Goal: Task Accomplishment & Management: Manage account settings

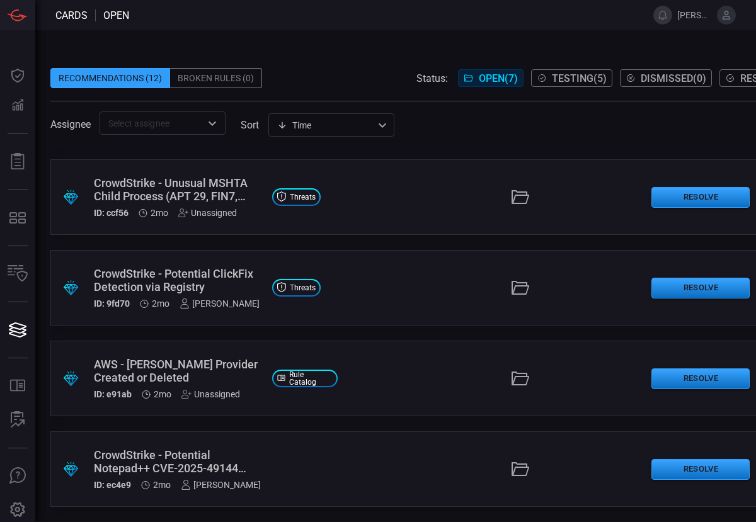
scroll to position [272, 0]
click at [174, 272] on div "CrowdStrike - Potential ClickFix Detection via Registry" at bounding box center [178, 280] width 168 height 26
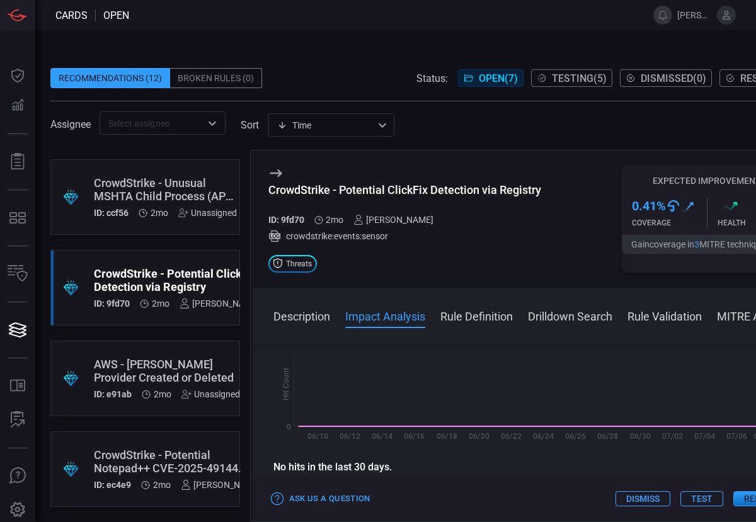
scroll to position [293, 0]
click at [455, 318] on button "Rule Definition" at bounding box center [476, 315] width 72 height 15
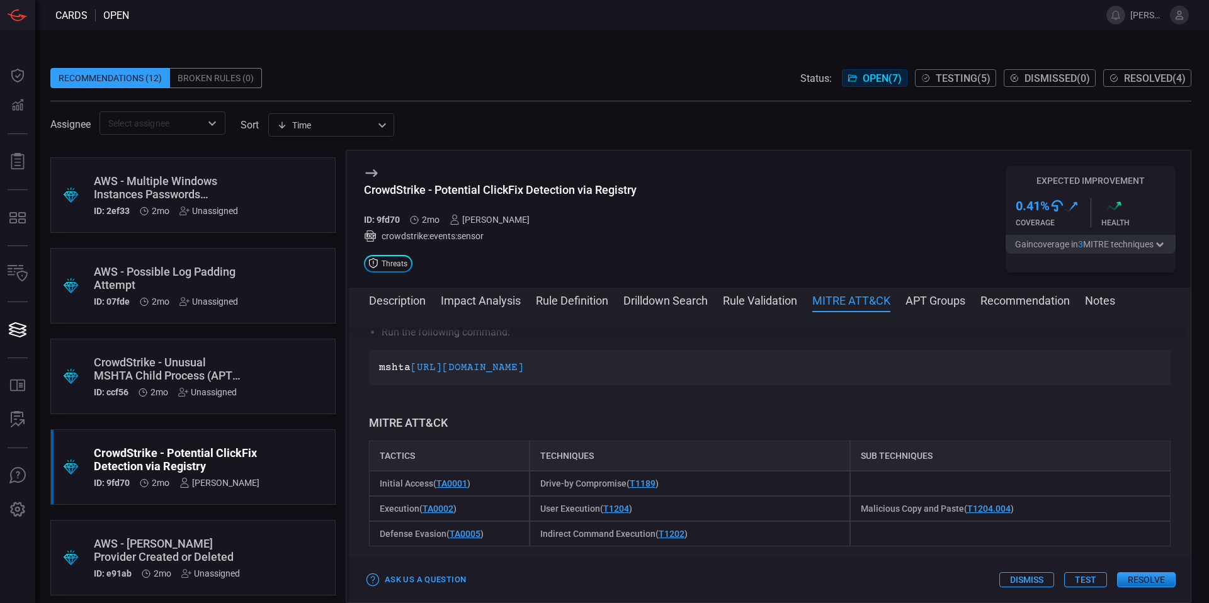
scroll to position [0, 0]
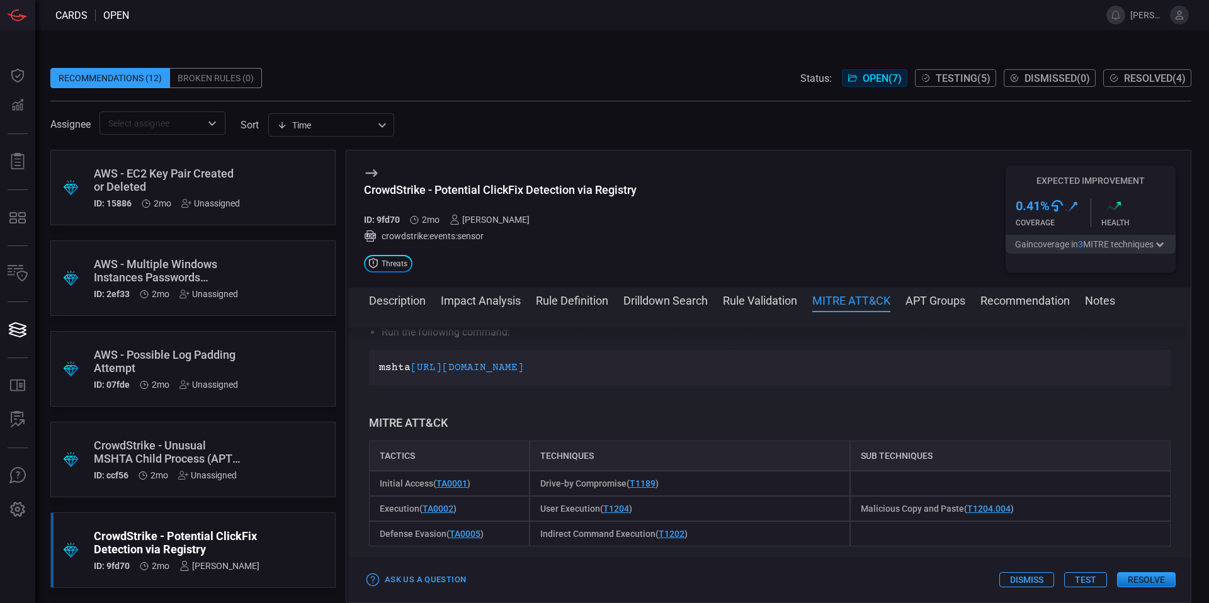
click at [214, 265] on div "AWS - Multiple Windows Instances Passwords Retrieved by the Same User" at bounding box center [169, 271] width 151 height 26
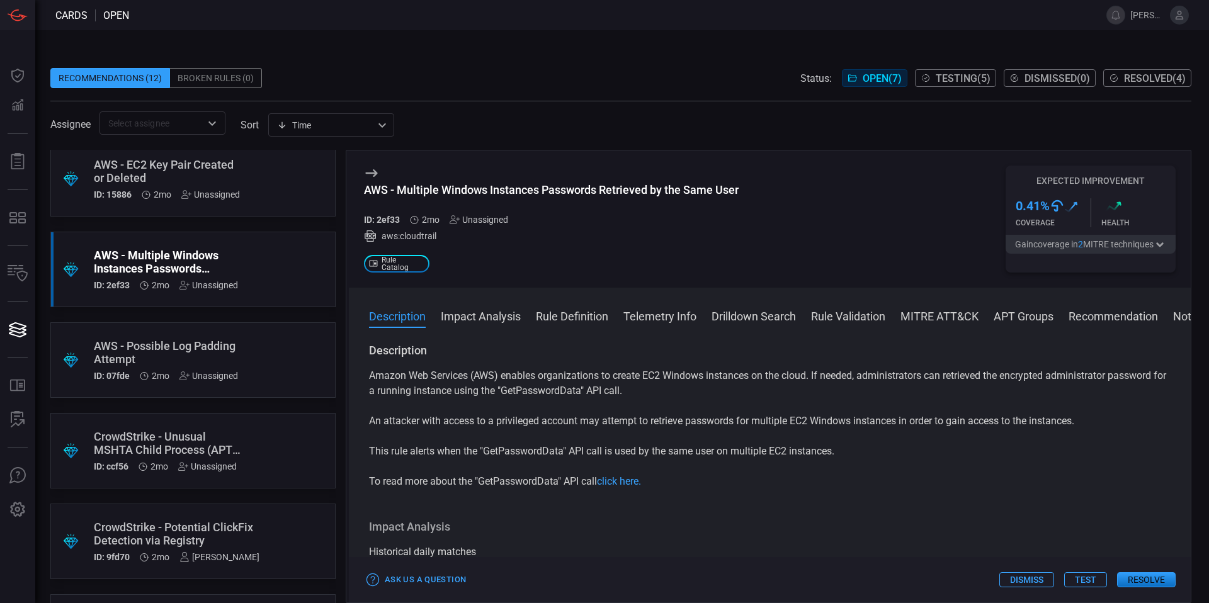
scroll to position [22, 0]
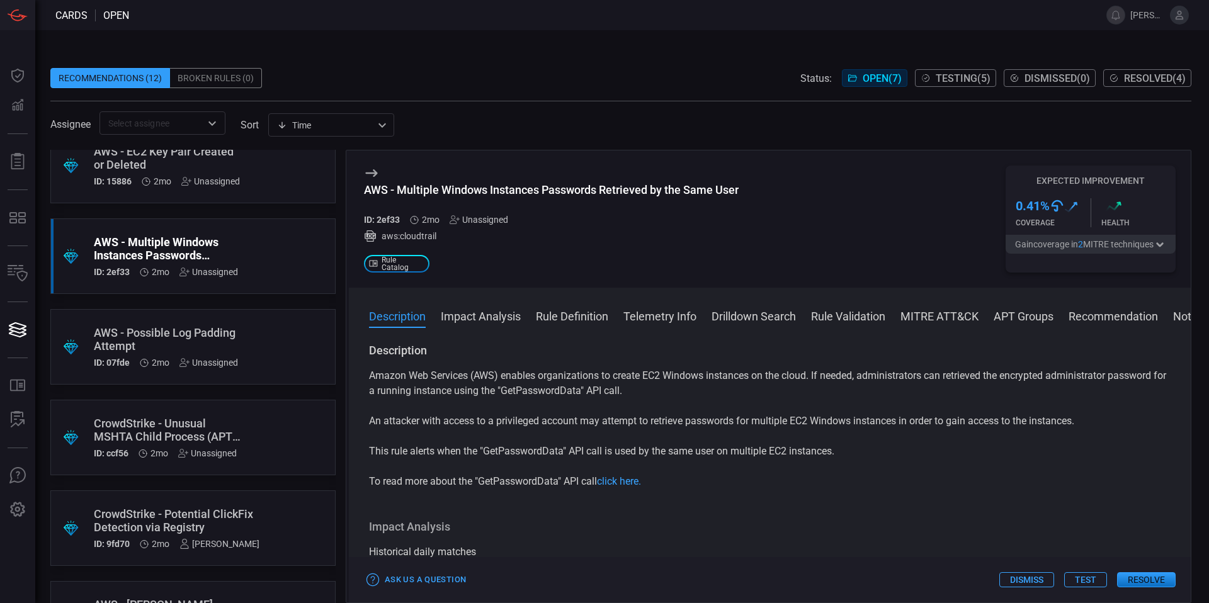
click at [175, 416] on div ".suggested_cards_icon{fill:url(#suggested_cards_icon);} CrowdStrike - Unusual M…" at bounding box center [192, 438] width 285 height 76
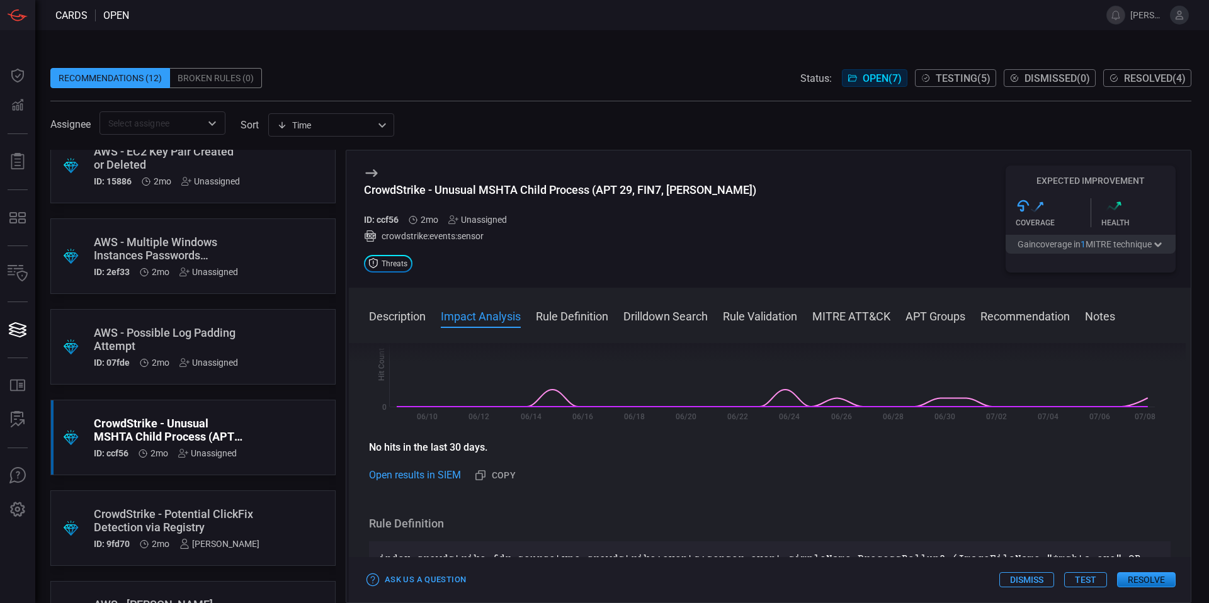
scroll to position [194, 0]
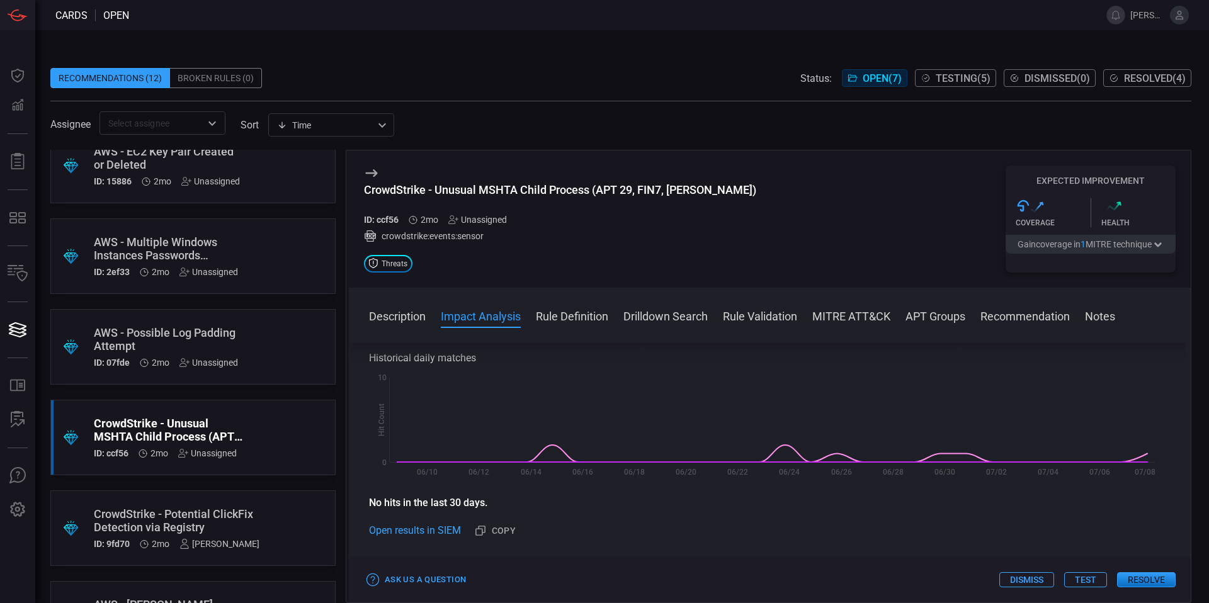
click at [699, 312] on button "Drilldown Search" at bounding box center [665, 315] width 84 height 15
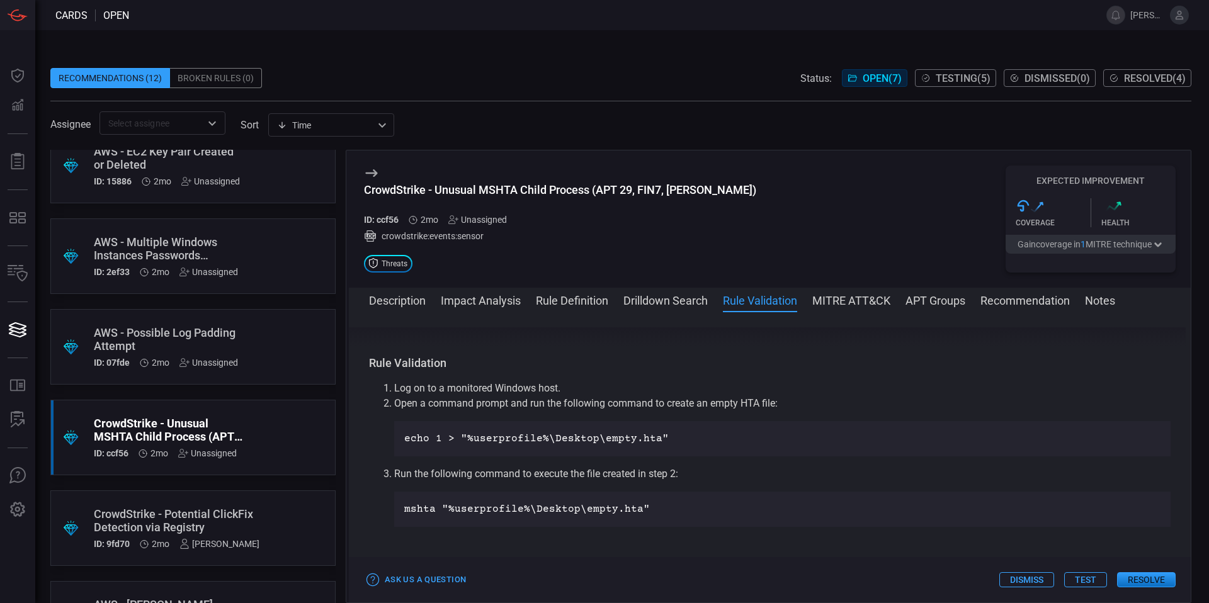
scroll to position [623, 0]
click at [498, 303] on button "Impact Analysis" at bounding box center [481, 299] width 80 height 15
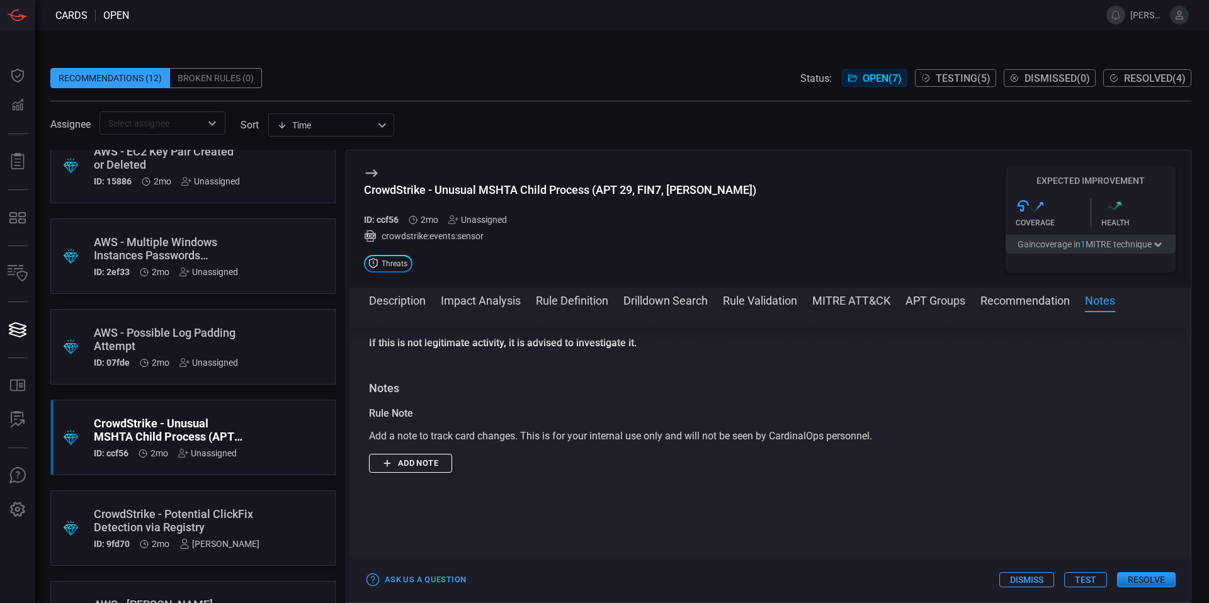
scroll to position [1201, 0]
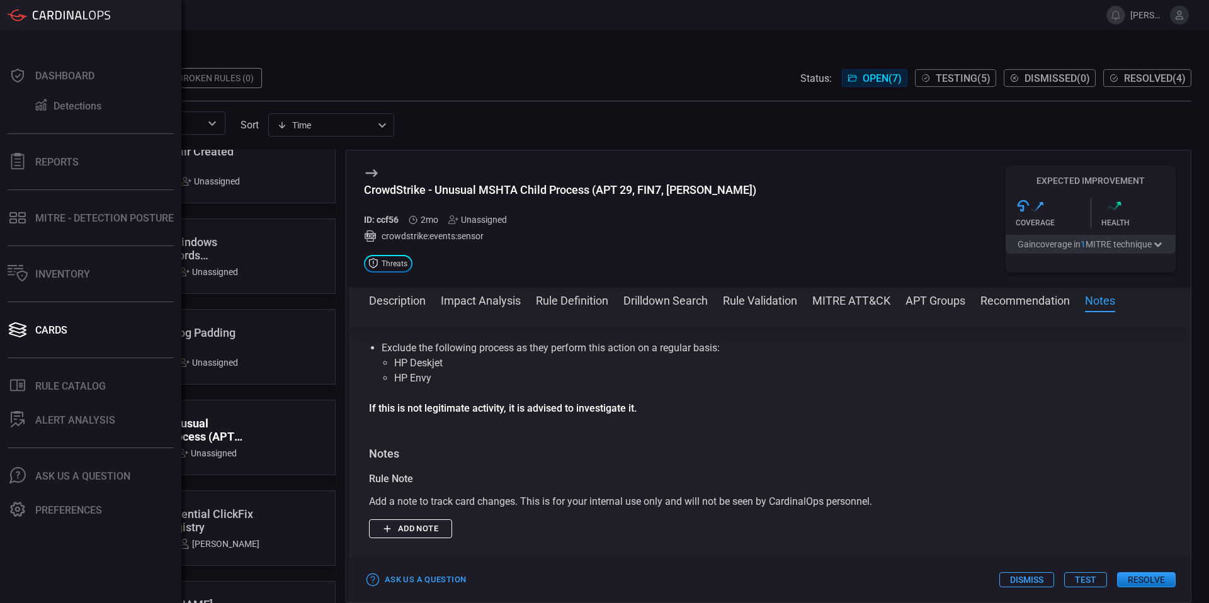
click at [21, 18] on icon at bounding box center [18, 15] width 20 height 13
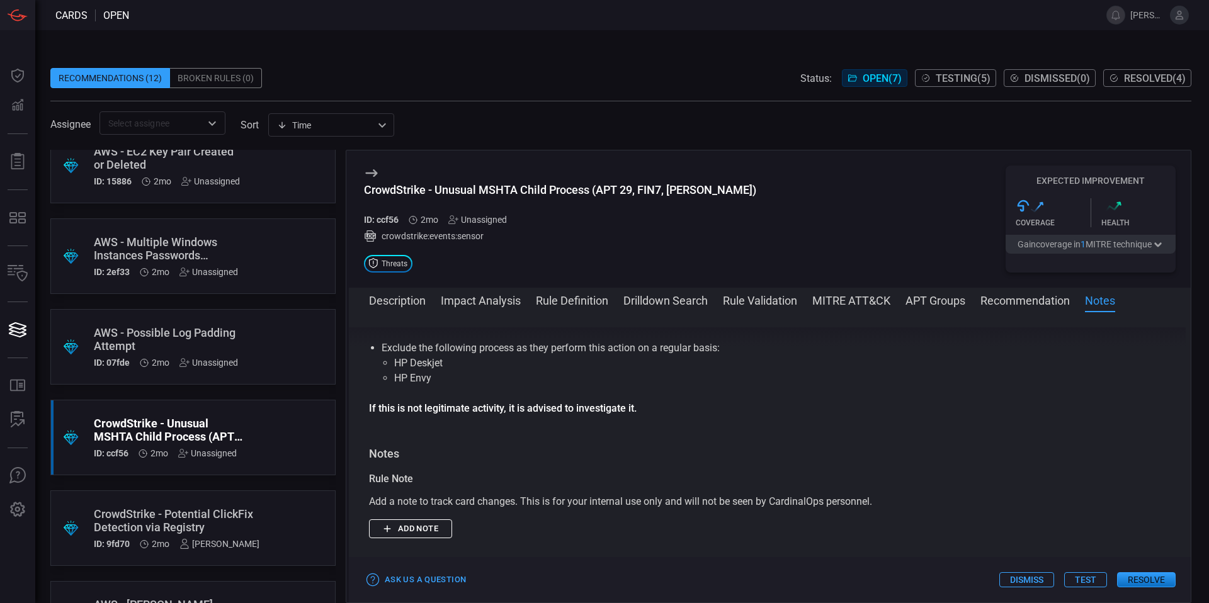
click at [755, 19] on span "[PERSON_NAME].[PERSON_NAME]" at bounding box center [1147, 15] width 35 height 10
click at [755, 16] on icon at bounding box center [1179, 14] width 11 height 11
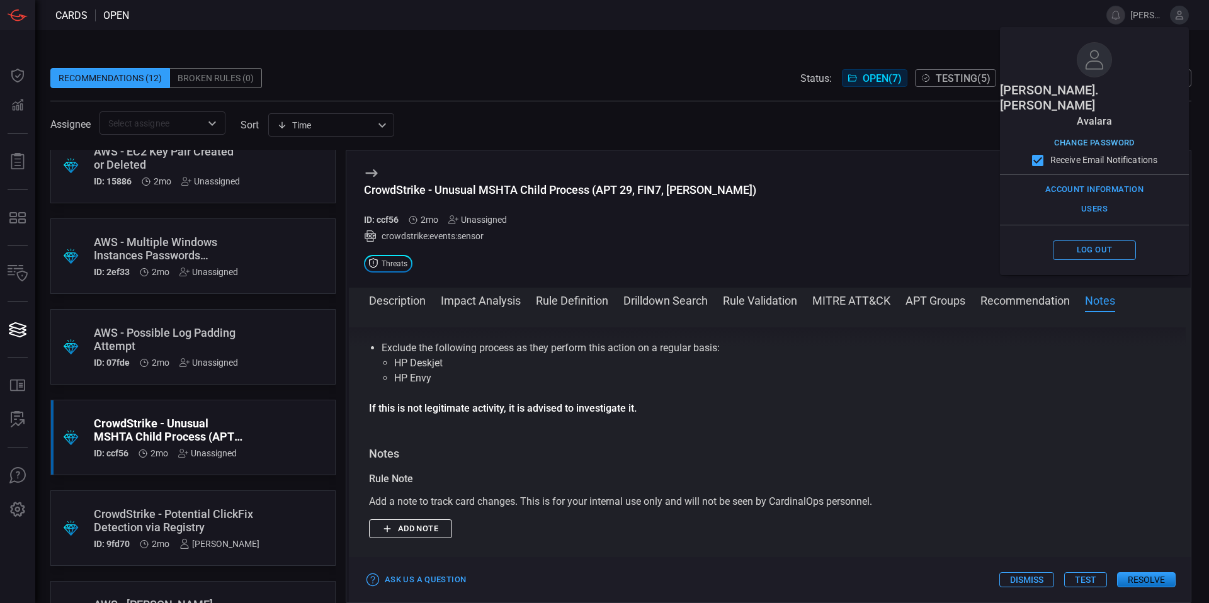
click at [755, 133] on button "Change Password" at bounding box center [1094, 143] width 87 height 20
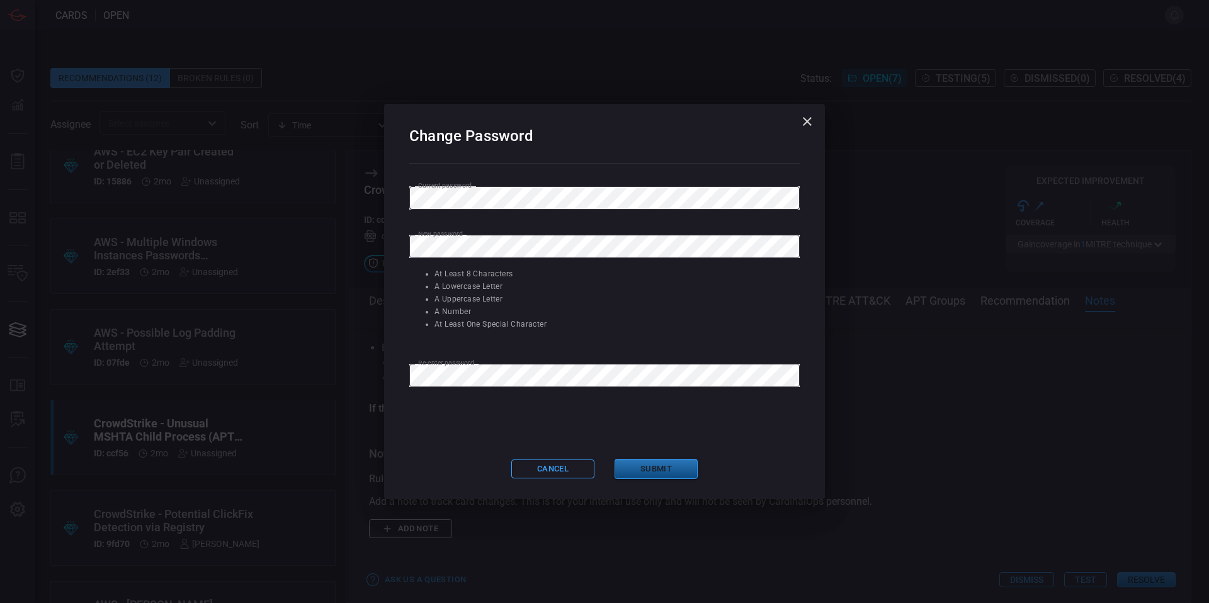
click at [665, 465] on button "Submit" at bounding box center [656, 469] width 83 height 21
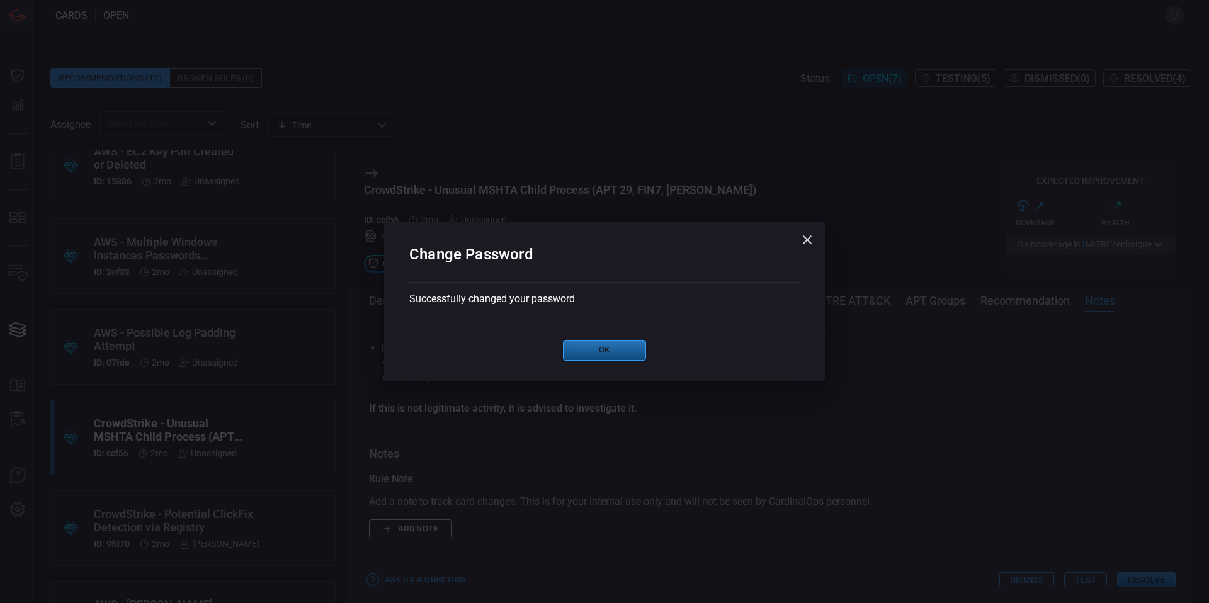
click at [629, 358] on button "Ok" at bounding box center [604, 350] width 83 height 21
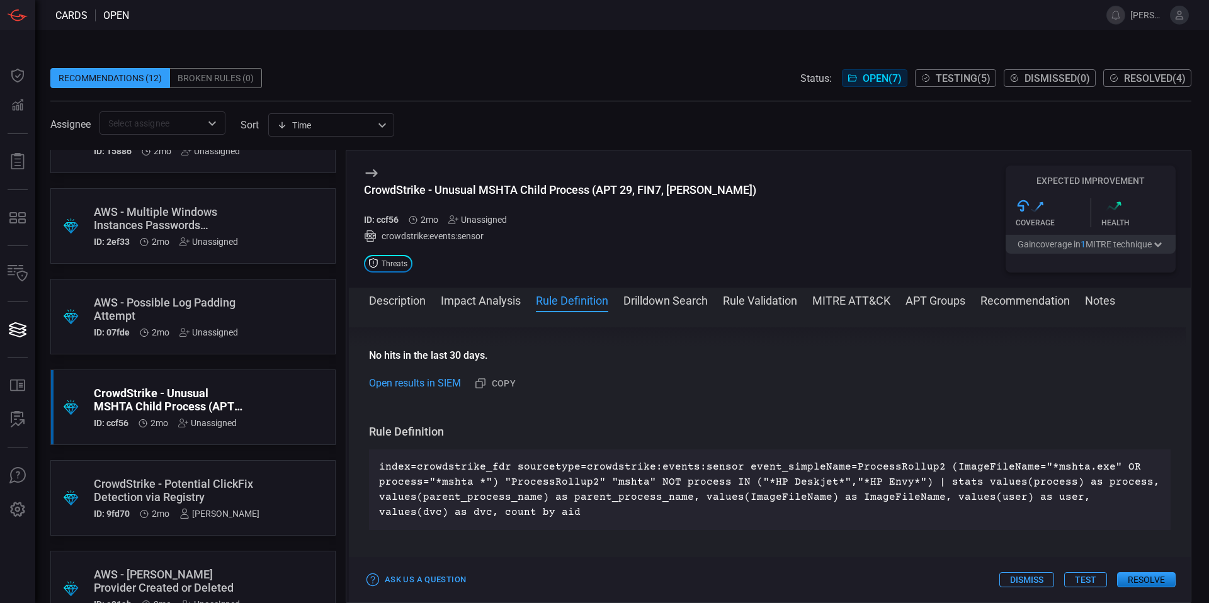
scroll to position [181, 0]
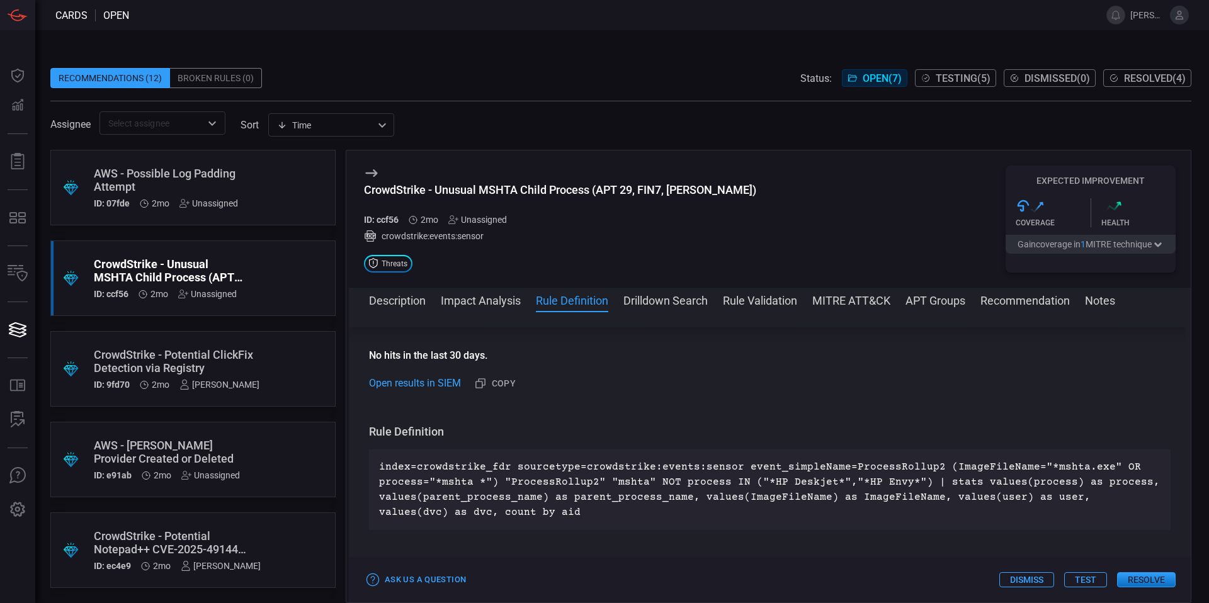
click at [239, 521] on div "CrowdStrike - Potential Notepad++ CVE-2025-49144 Exploitation" at bounding box center [177, 543] width 167 height 26
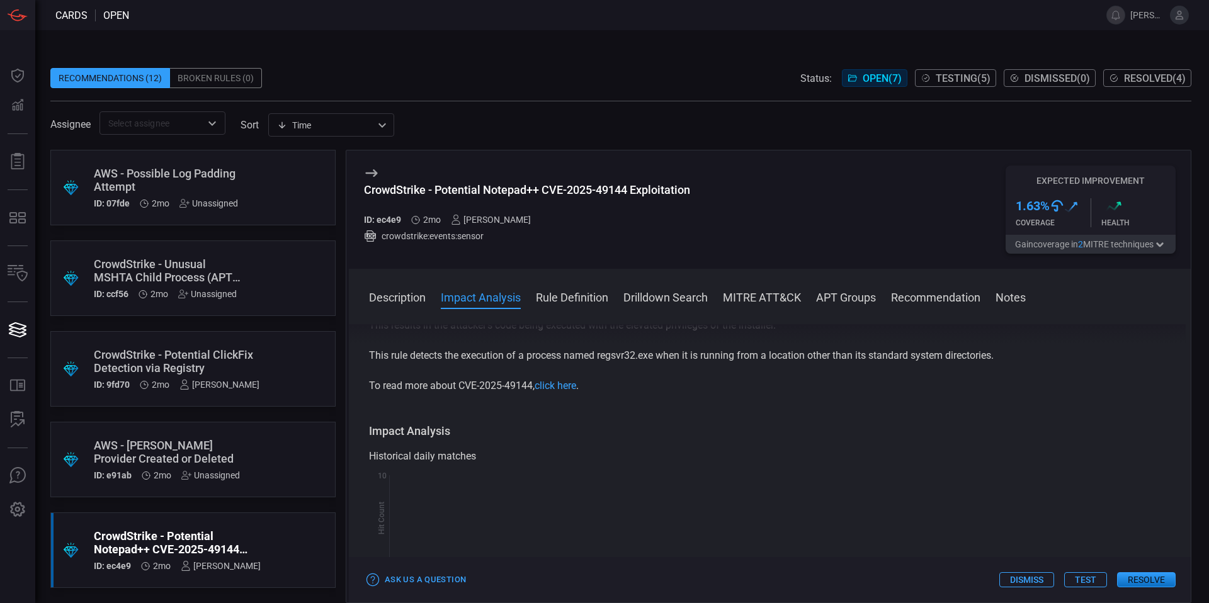
scroll to position [205, 0]
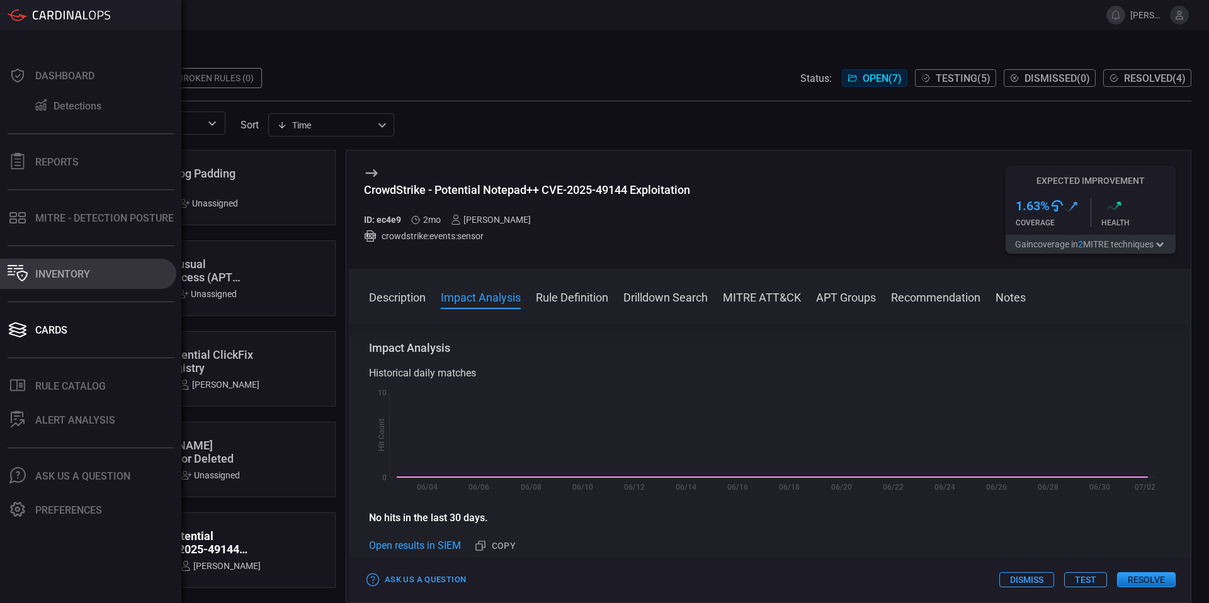
click at [75, 273] on div "Inventory" at bounding box center [62, 274] width 55 height 12
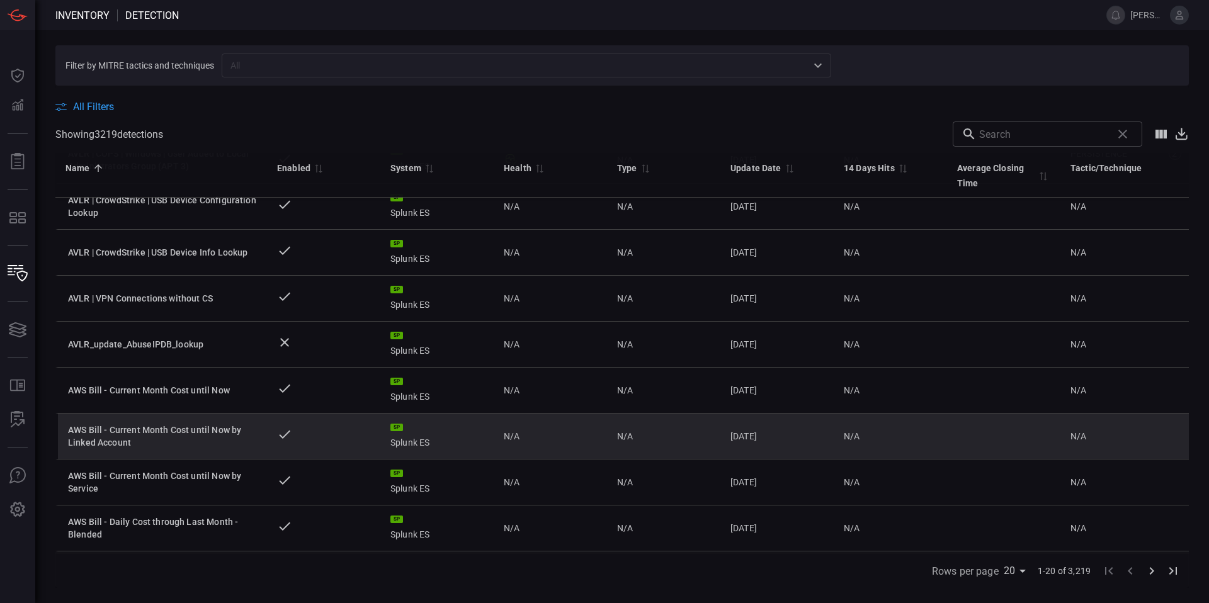
scroll to position [477, 0]
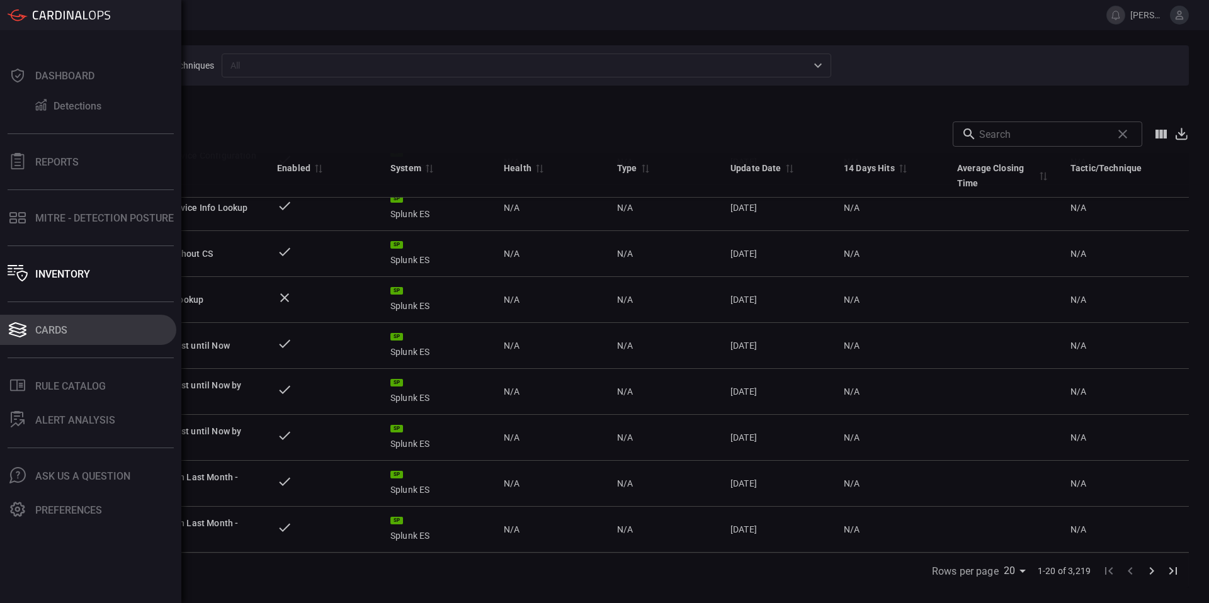
click at [77, 336] on button "Cards" at bounding box center [88, 330] width 176 height 30
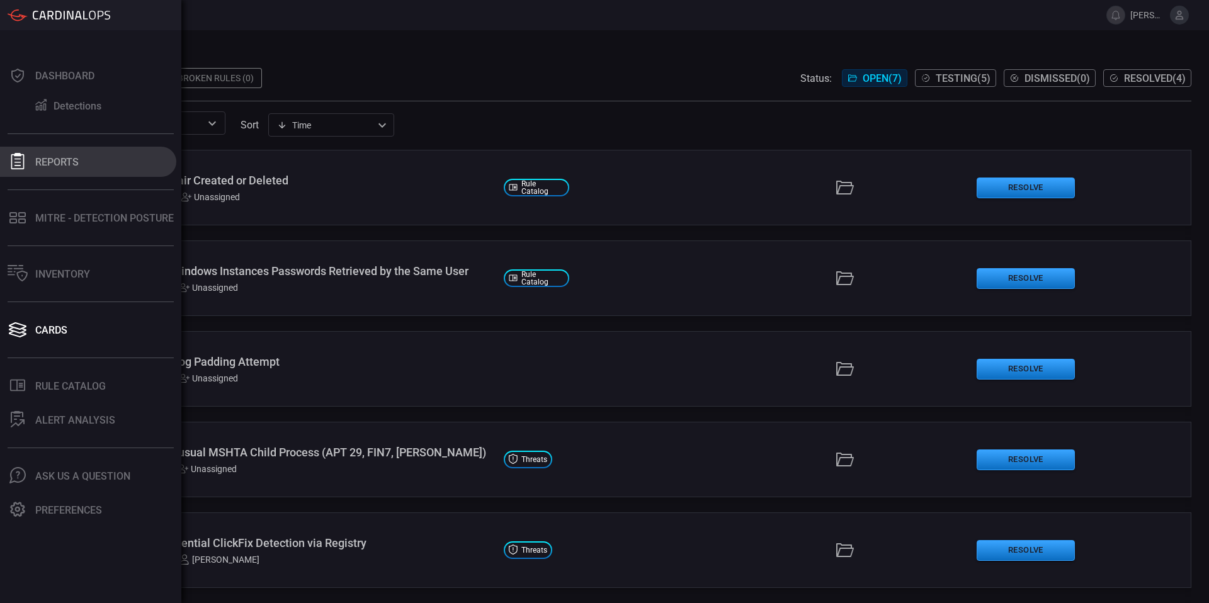
click at [54, 171] on button "Reports" at bounding box center [88, 162] width 176 height 30
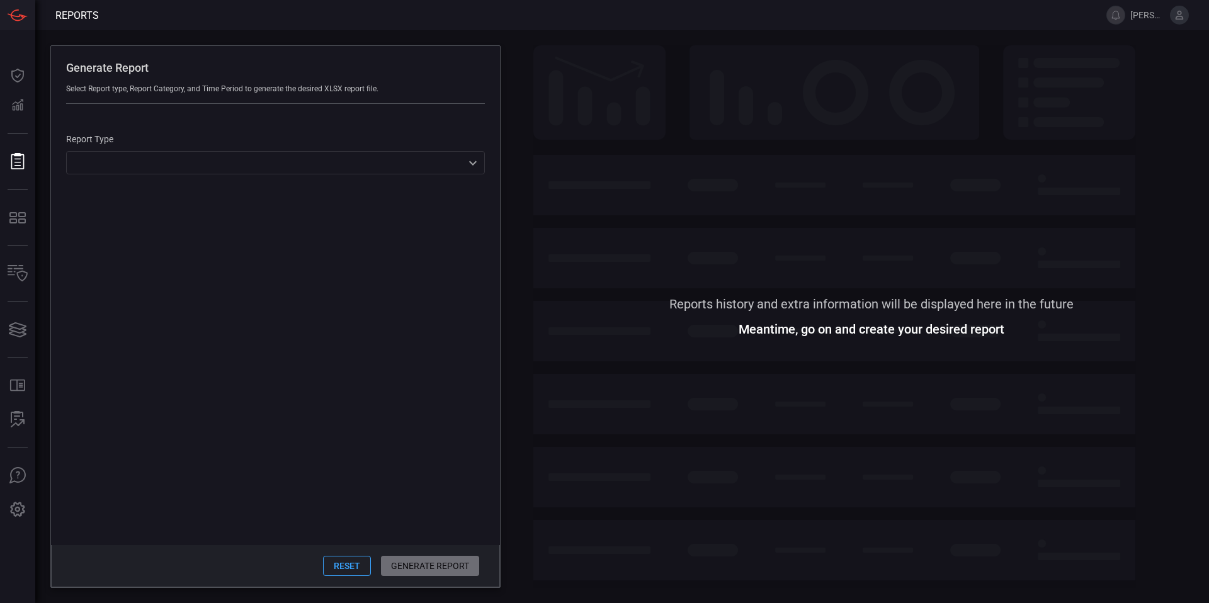
click at [189, 169] on div "​ ​" at bounding box center [275, 162] width 419 height 23
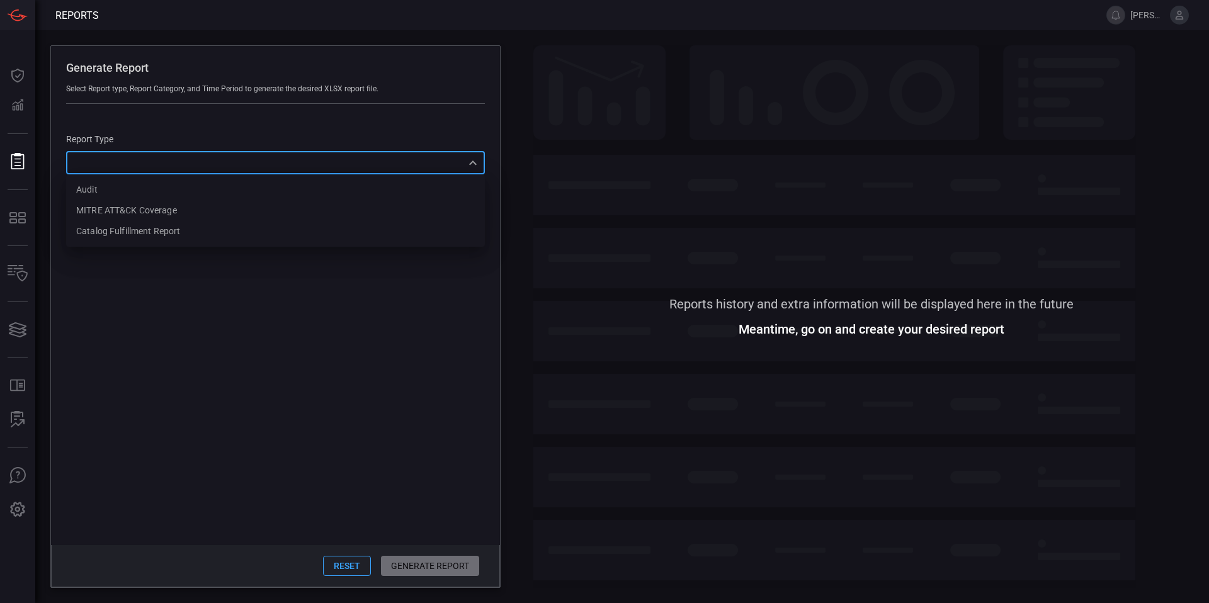
click at [179, 287] on div at bounding box center [604, 301] width 1209 height 603
